Goal: Information Seeking & Learning: Learn about a topic

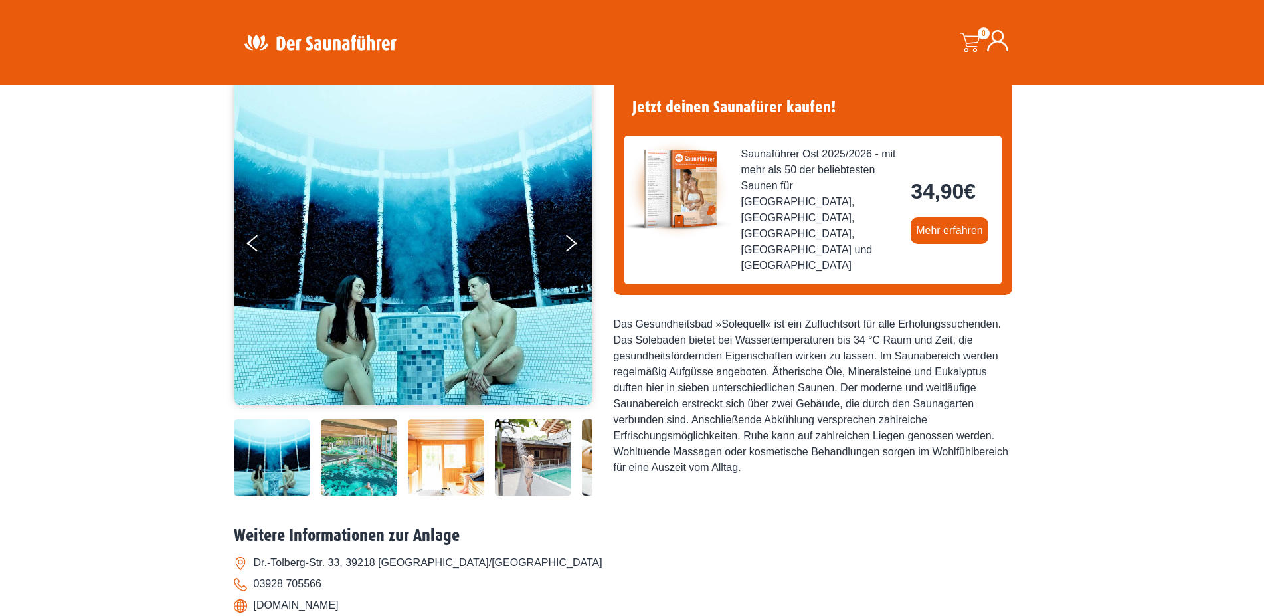
scroll to position [135, 0]
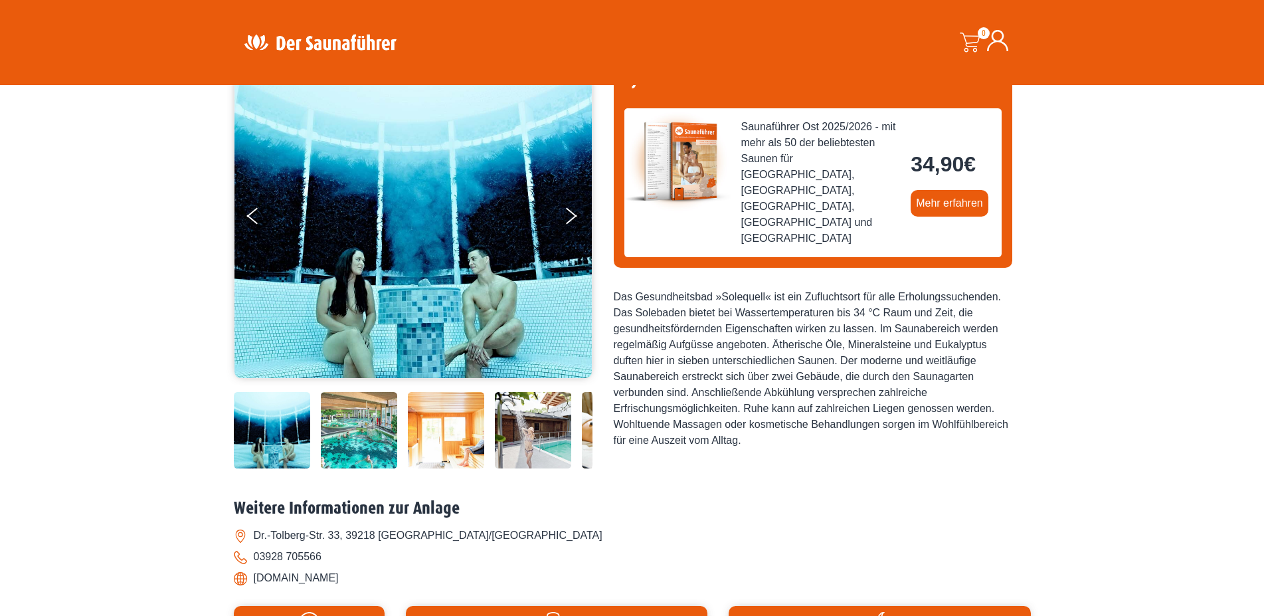
click at [298, 446] on img at bounding box center [272, 430] width 76 height 76
click at [377, 452] on img at bounding box center [359, 430] width 76 height 76
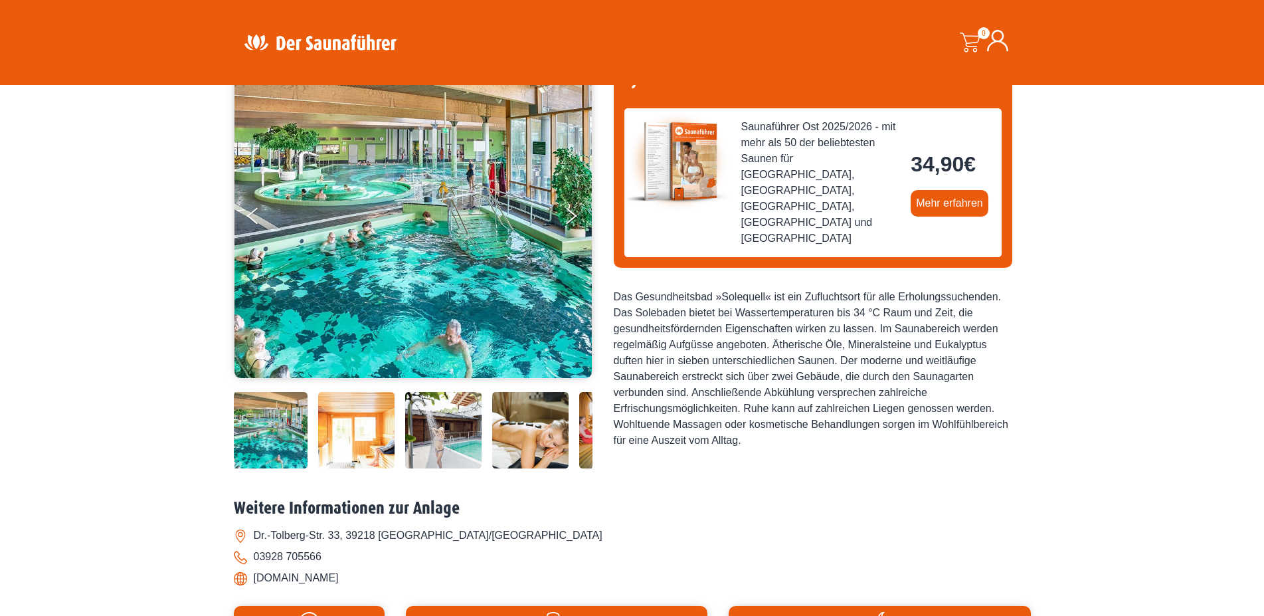
click at [443, 436] on img at bounding box center [443, 430] width 76 height 76
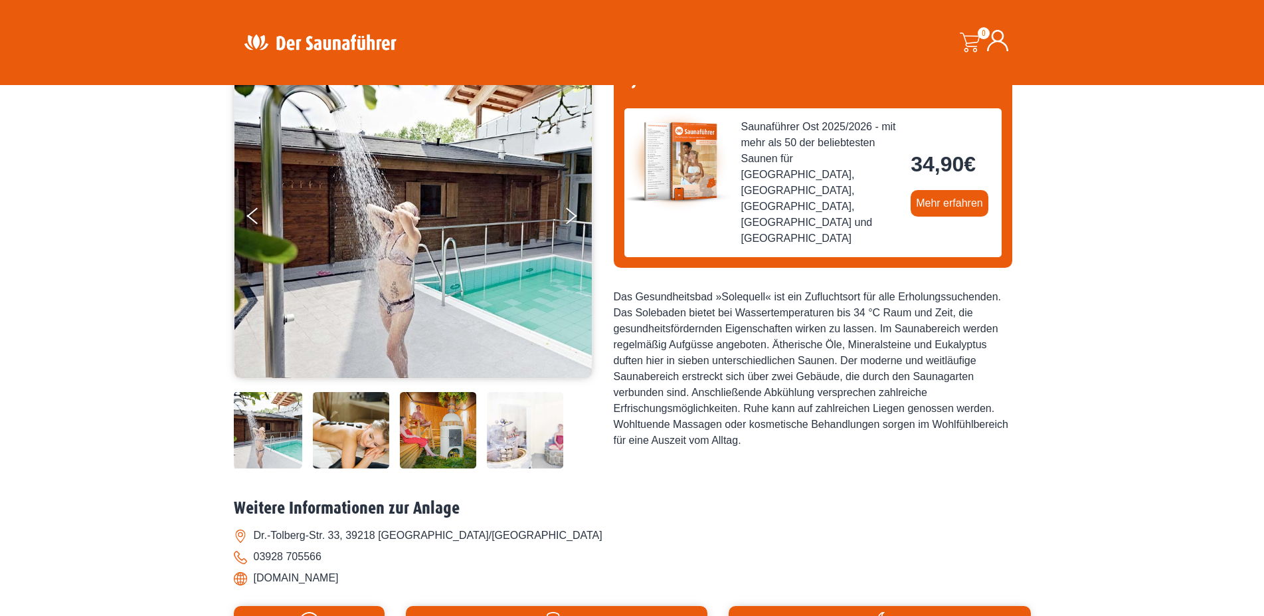
click at [512, 444] on img at bounding box center [525, 430] width 76 height 76
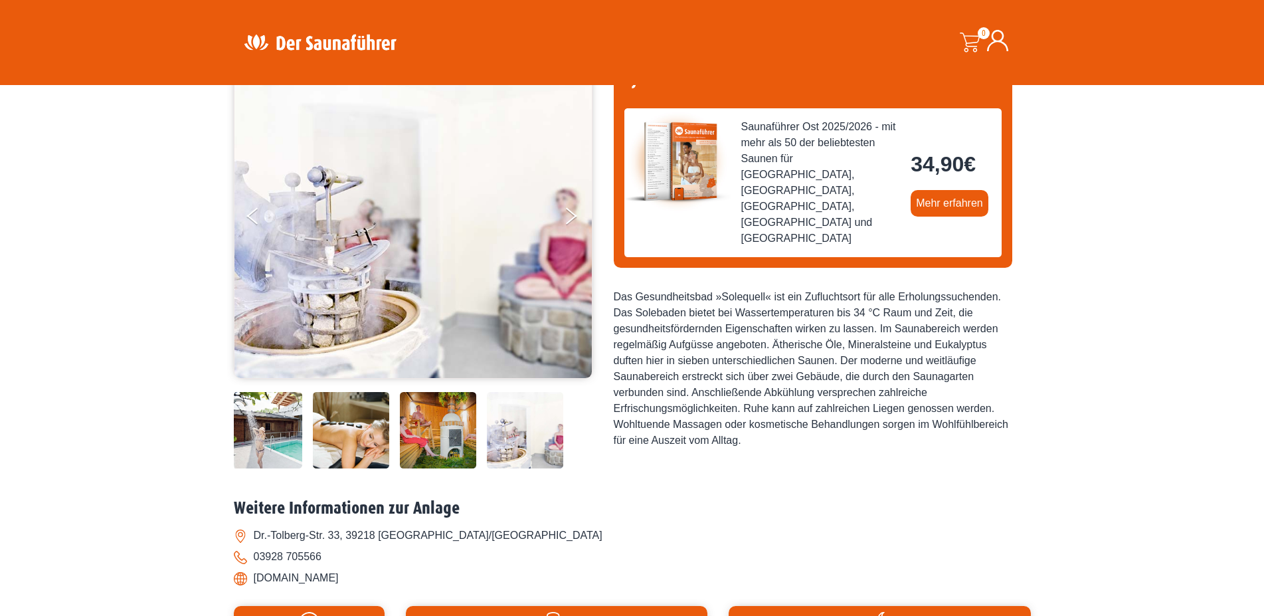
click at [554, 446] on img at bounding box center [525, 430] width 76 height 76
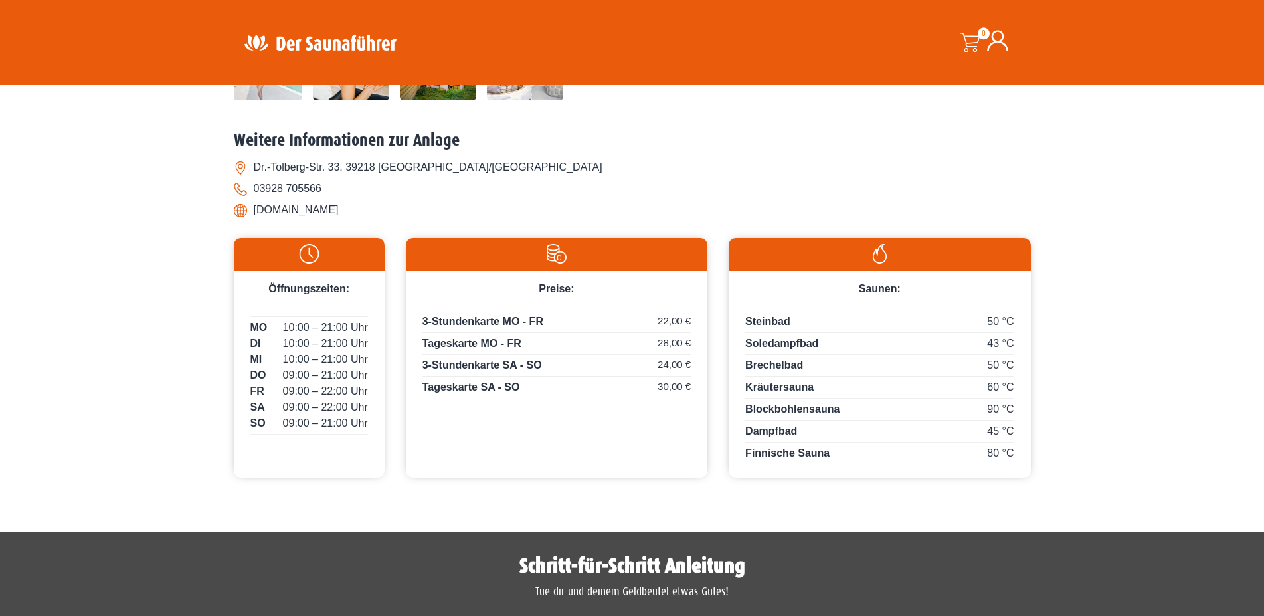
scroll to position [542, 0]
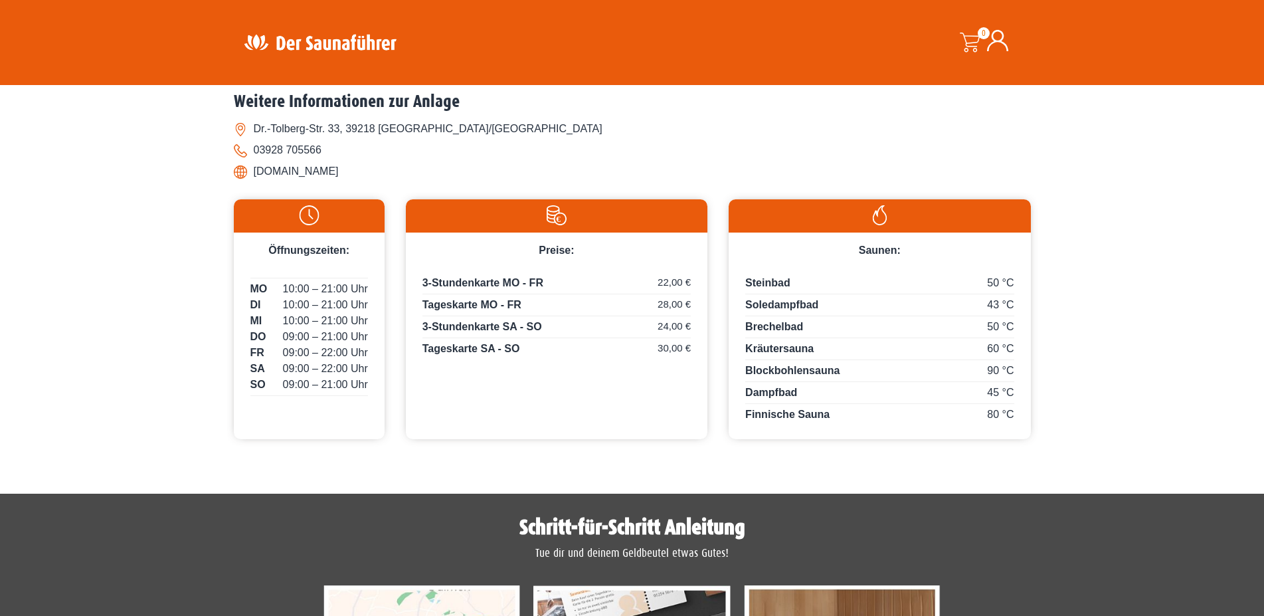
click at [803, 307] on span "Soledampfbad" at bounding box center [781, 304] width 73 height 11
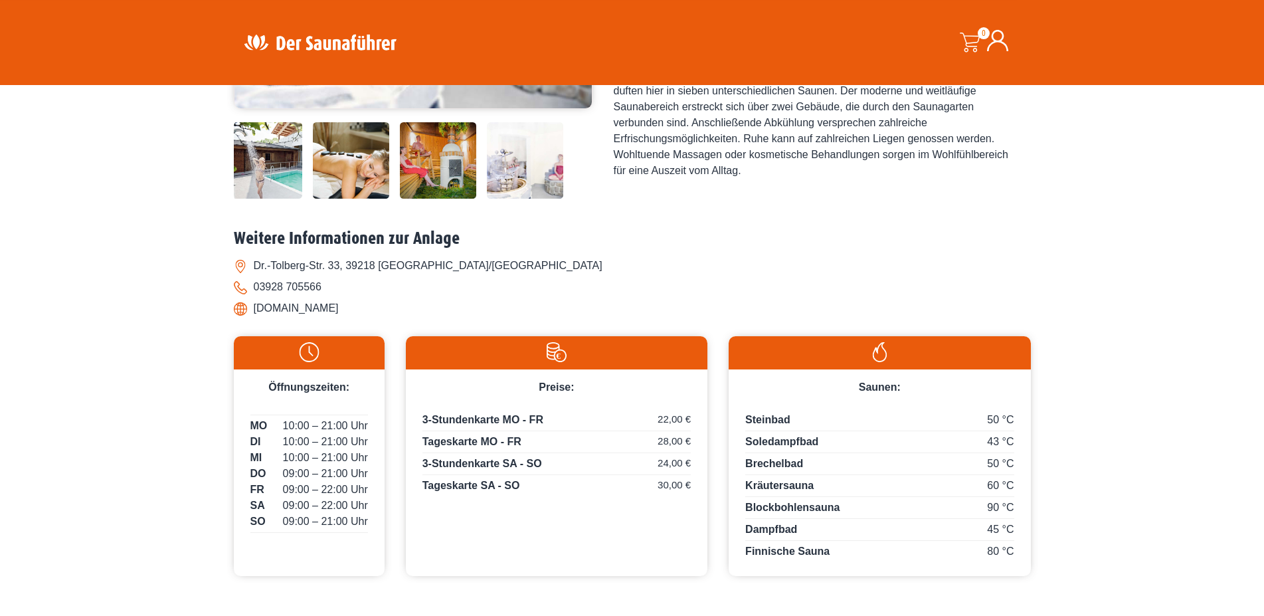
scroll to position [406, 0]
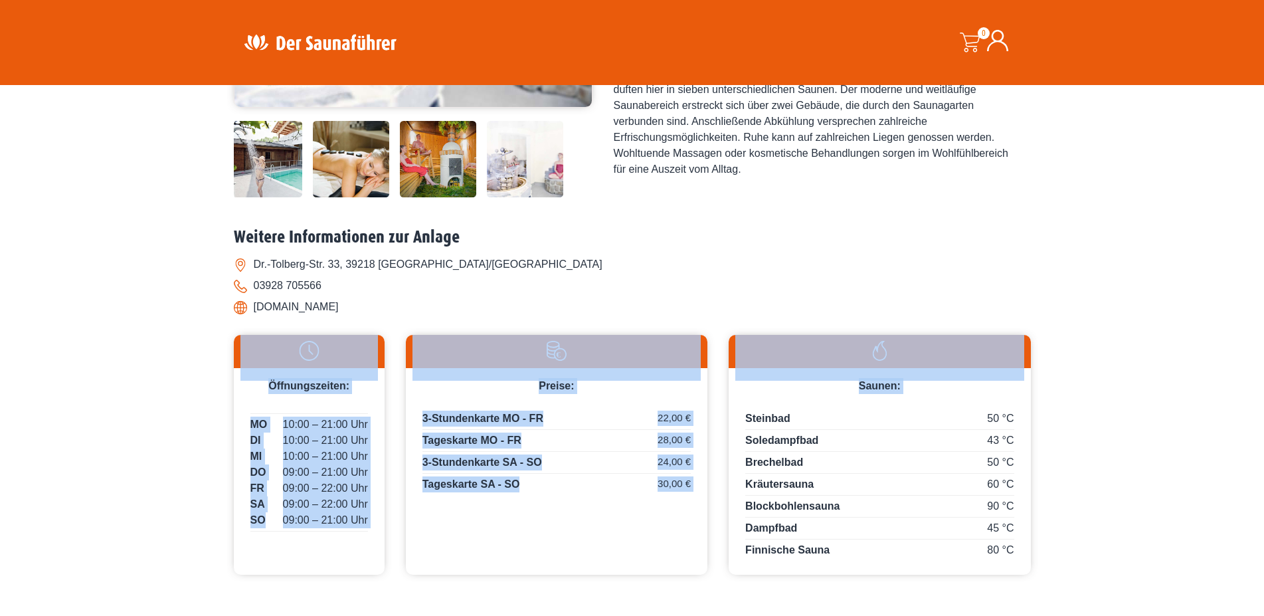
drag, startPoint x: 264, startPoint y: 337, endPoint x: 996, endPoint y: 556, distance: 764.4
click at [996, 561] on div "Öffnungszeiten: MO 10:00 – 21:00 Uhr DI 10:00 – 21:00 Uhr MI 10:00 – 21:00 Uhr …" at bounding box center [632, 449] width 797 height 250
click at [1012, 389] on div "Saunen:" at bounding box center [880, 381] width 302 height 26
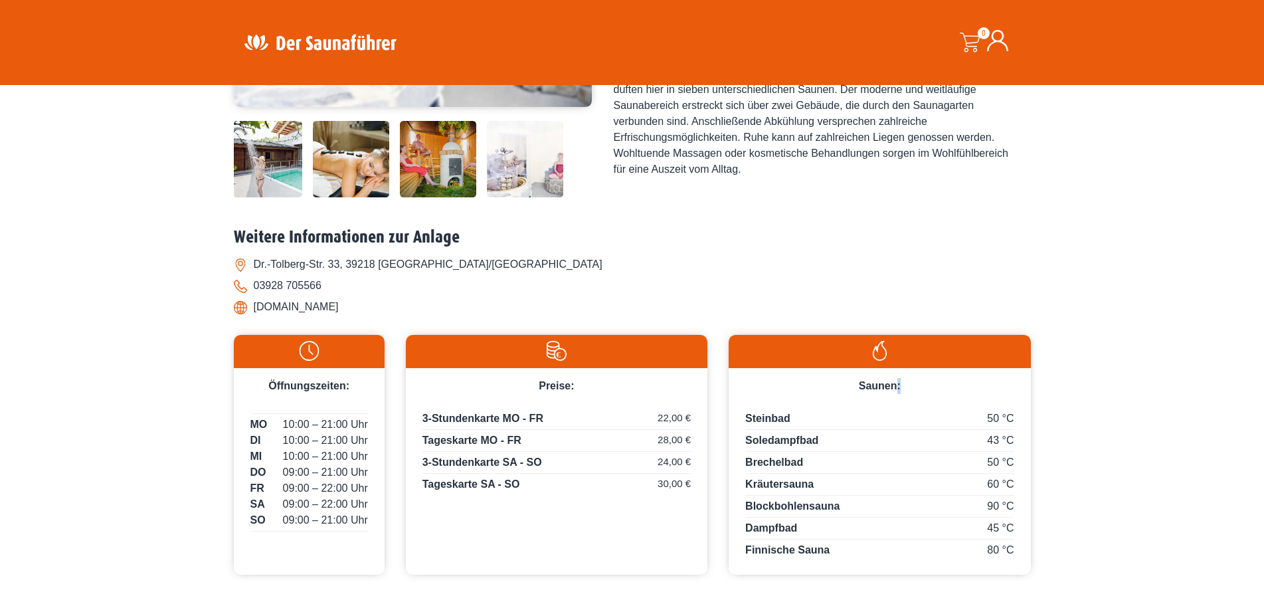
drag, startPoint x: 1006, startPoint y: 382, endPoint x: 908, endPoint y: 389, distance: 98.6
click at [892, 389] on div "Saunen:" at bounding box center [880, 381] width 302 height 26
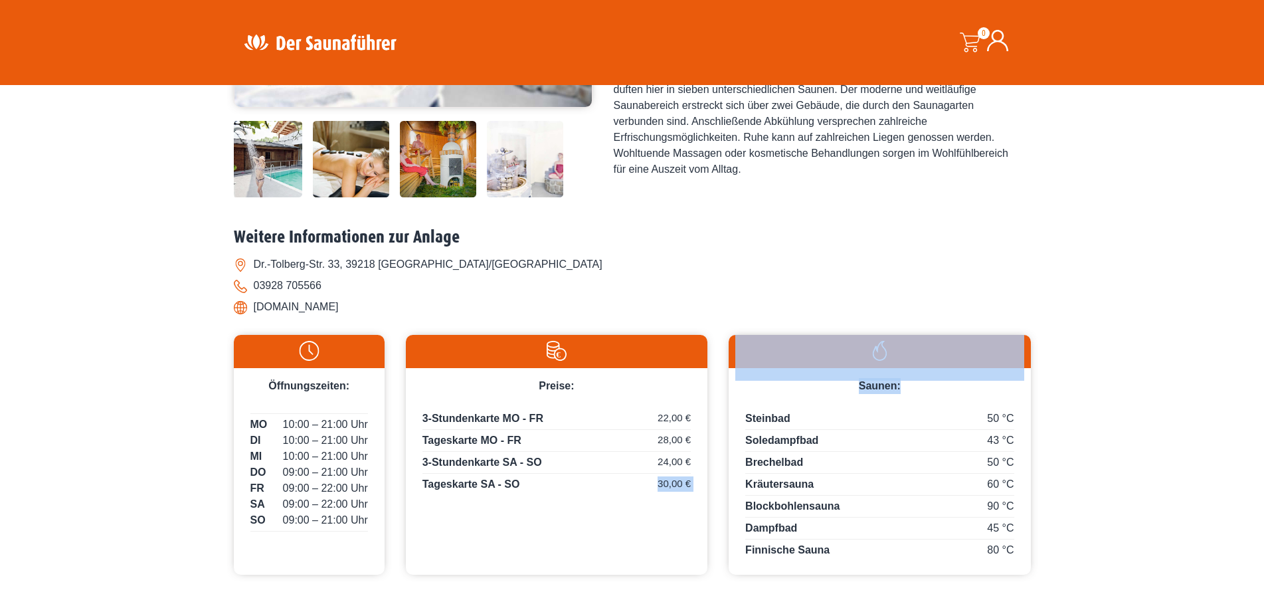
drag, startPoint x: 908, startPoint y: 389, endPoint x: 593, endPoint y: 531, distance: 345.1
click at [595, 530] on div "Öffnungszeiten: MO 10:00 – 21:00 Uhr DI 10:00 – 21:00 Uhr MI 10:00 – 21:00 Uhr …" at bounding box center [632, 449] width 797 height 250
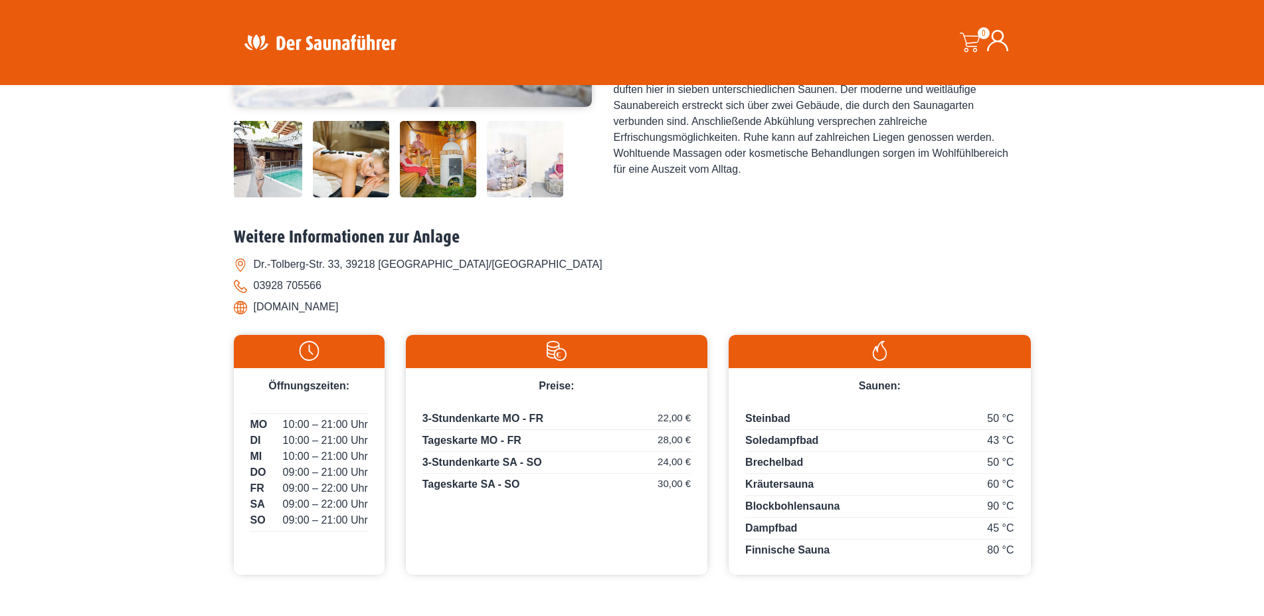
click at [315, 300] on li "[DOMAIN_NAME]" at bounding box center [632, 306] width 797 height 21
click at [287, 341] on div at bounding box center [309, 351] width 151 height 33
click at [271, 361] on img at bounding box center [308, 351] width 137 height 20
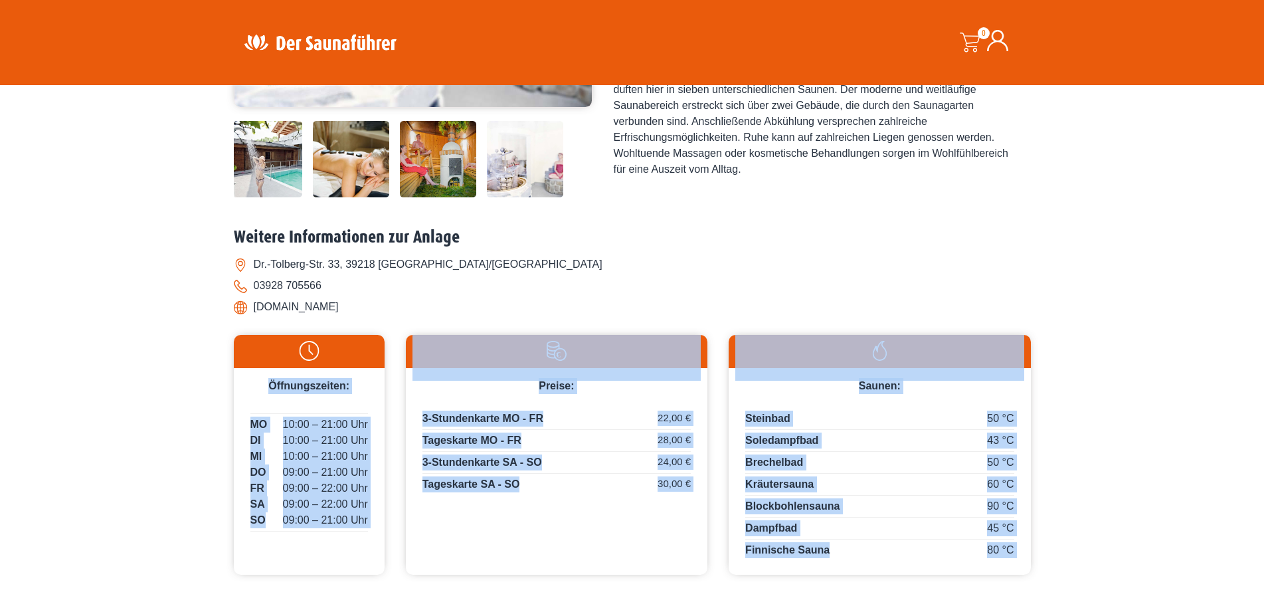
drag, startPoint x: 270, startPoint y: 375, endPoint x: 971, endPoint y: 545, distance: 721.6
click at [971, 546] on div "Öffnungszeiten: MO 10:00 – 21:00 Uhr DI 10:00 – 21:00 Uhr MI 10:00 – 21:00 Uhr …" at bounding box center [632, 449] width 797 height 250
click at [566, 349] on img at bounding box center [556, 351] width 288 height 20
click at [622, 400] on div "3-Stundenkarte MO - FR 22,00 € Tageskarte MO - FR 28,00 € 3-Stundenkarte SA - S…" at bounding box center [557, 456] width 302 height 124
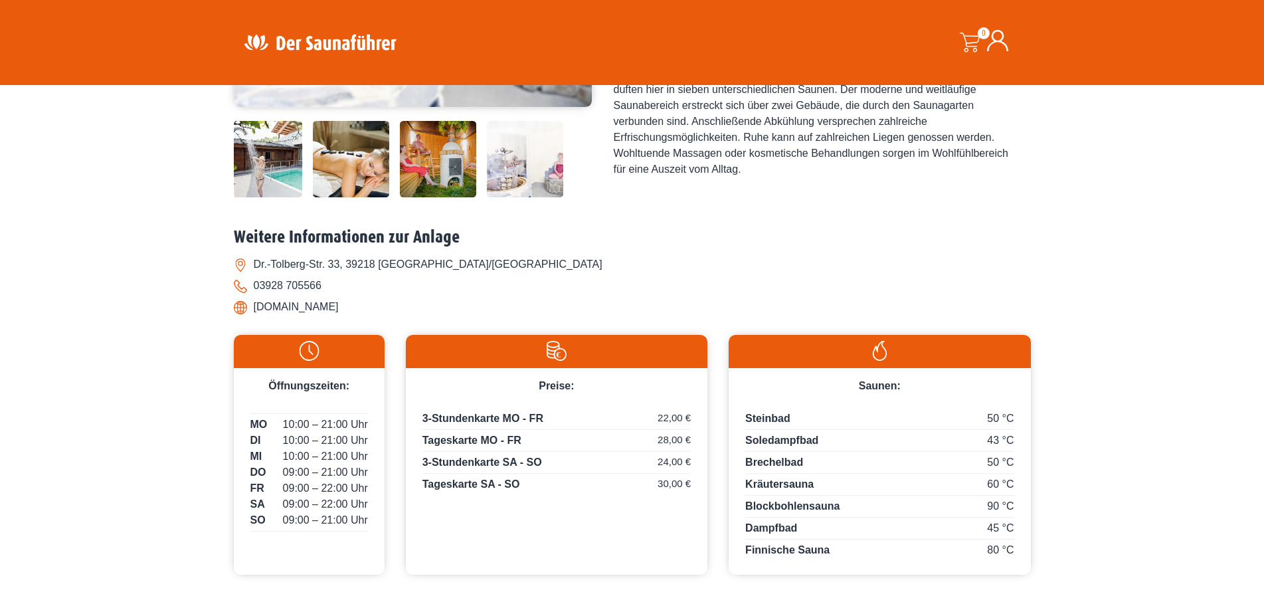
click at [564, 352] on img at bounding box center [556, 351] width 288 height 20
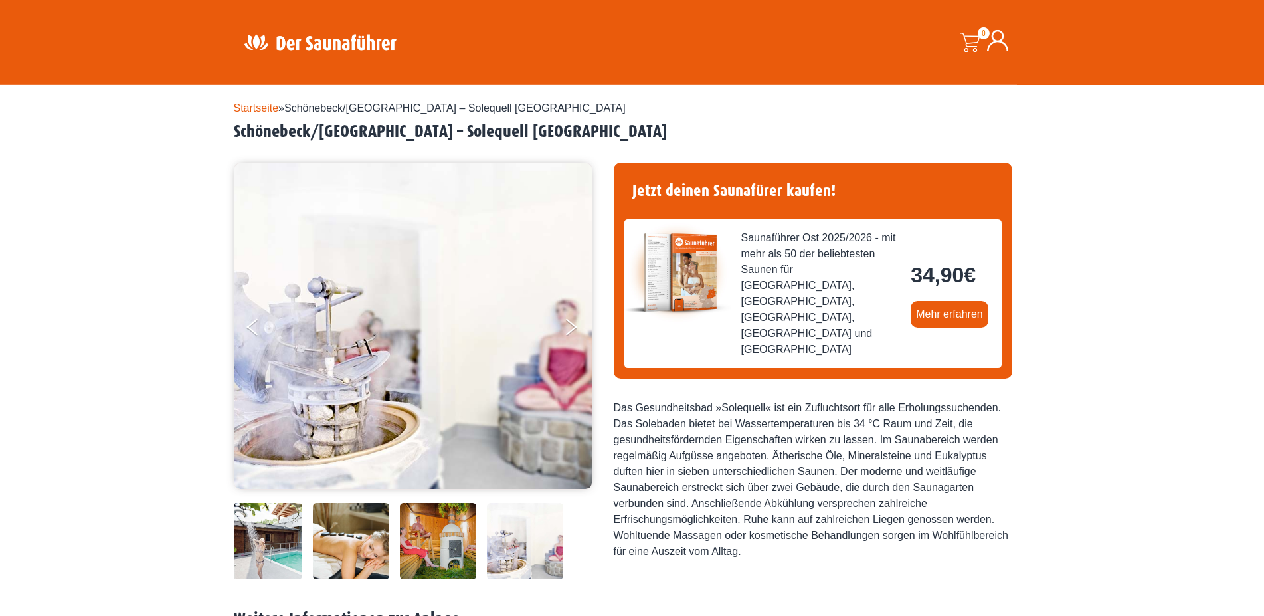
scroll to position [0, 0]
